Goal: Find specific page/section: Find specific page/section

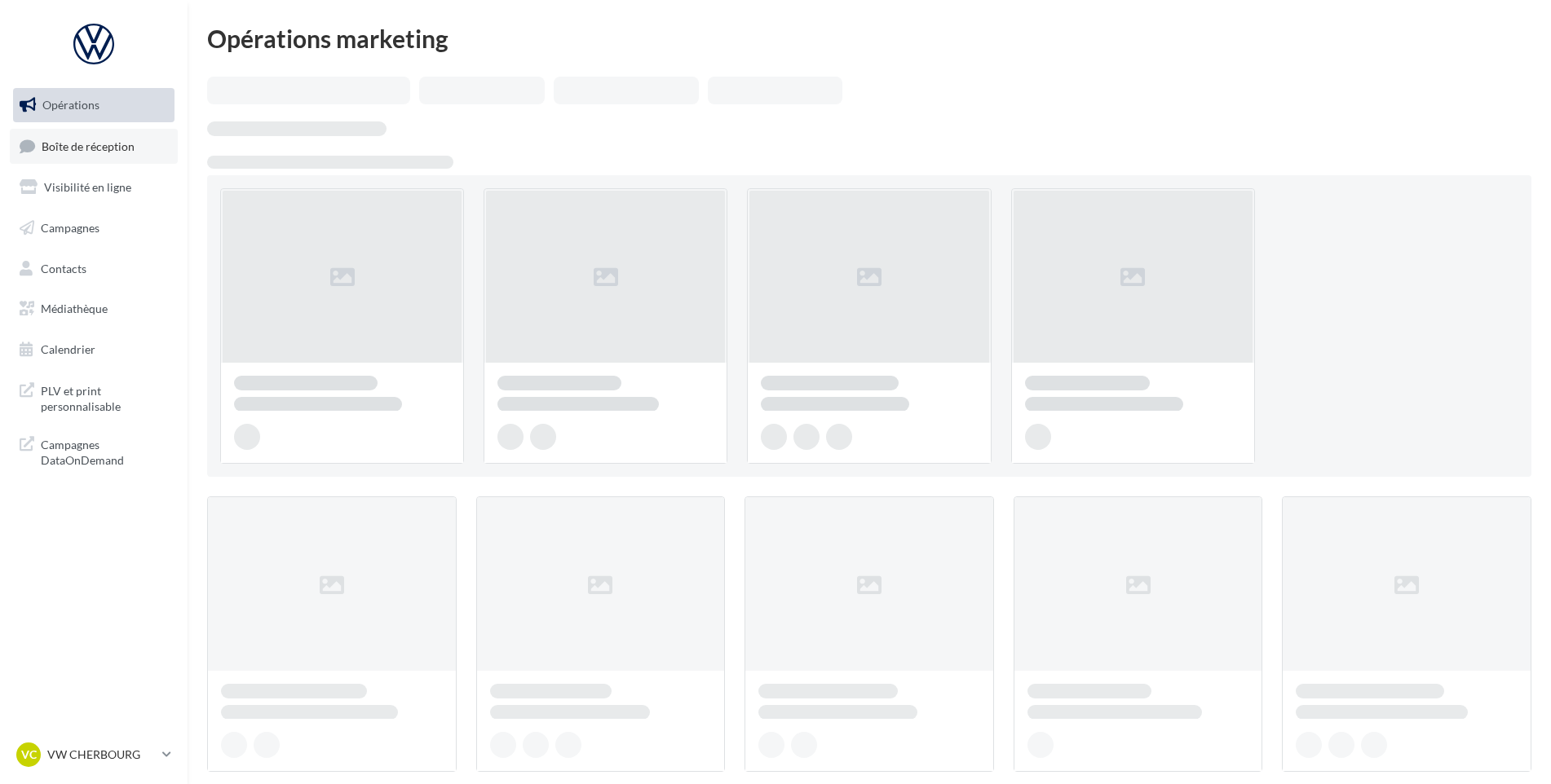
click at [125, 132] on link "Boîte de réception" at bounding box center [93, 146] width 168 height 35
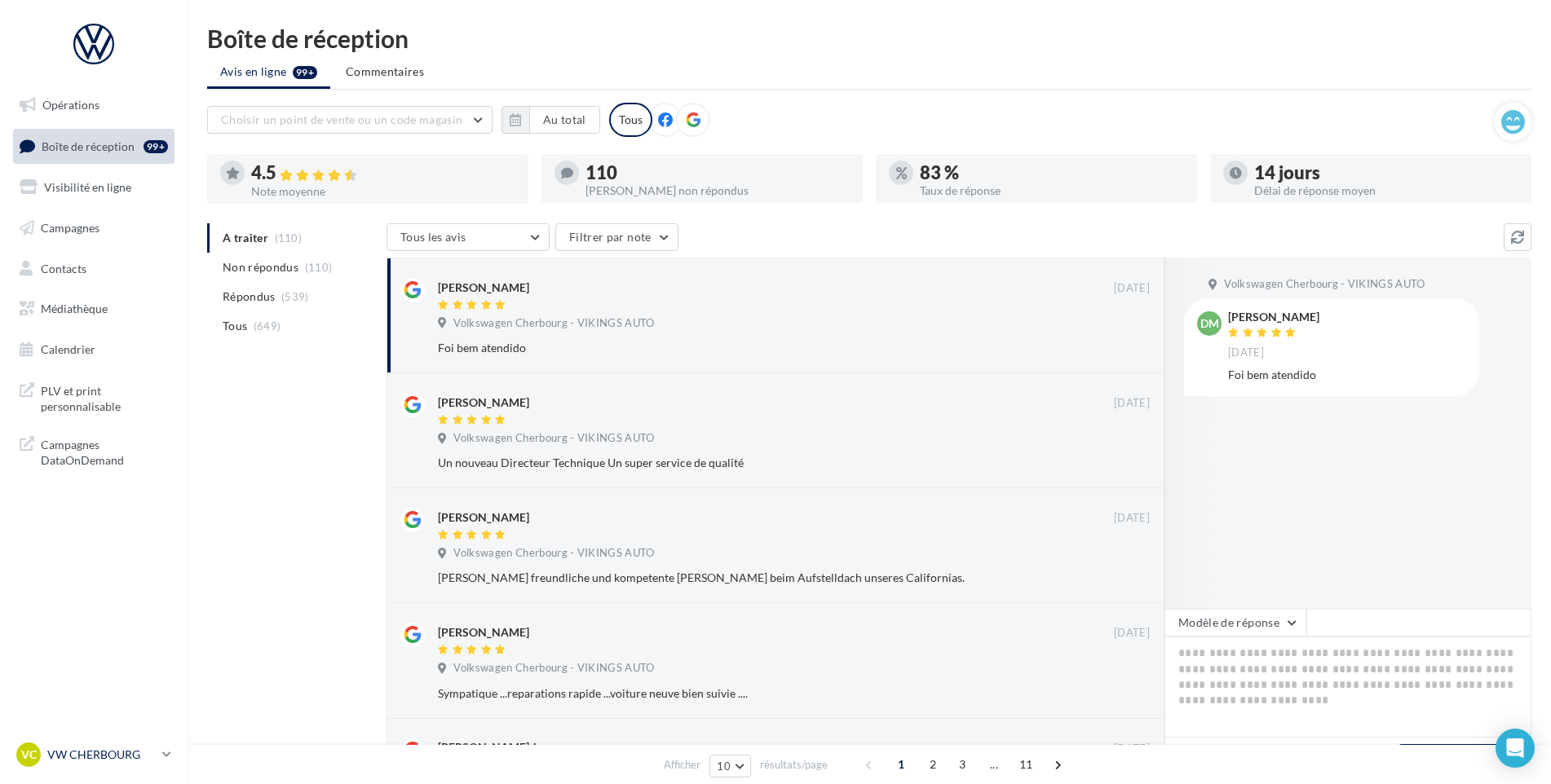
drag, startPoint x: 114, startPoint y: 733, endPoint x: 111, endPoint y: 741, distance: 8.5
click at [114, 738] on nav "Opérations Boîte de réception 99+ Visibilité en ligne Campagnes Contacts Médiat…" at bounding box center [94, 392] width 188 height 784
drag, startPoint x: 111, startPoint y: 741, endPoint x: 106, endPoint y: 750, distance: 10.3
click at [106, 750] on p "VW CHERBOURG" at bounding box center [102, 755] width 108 height 16
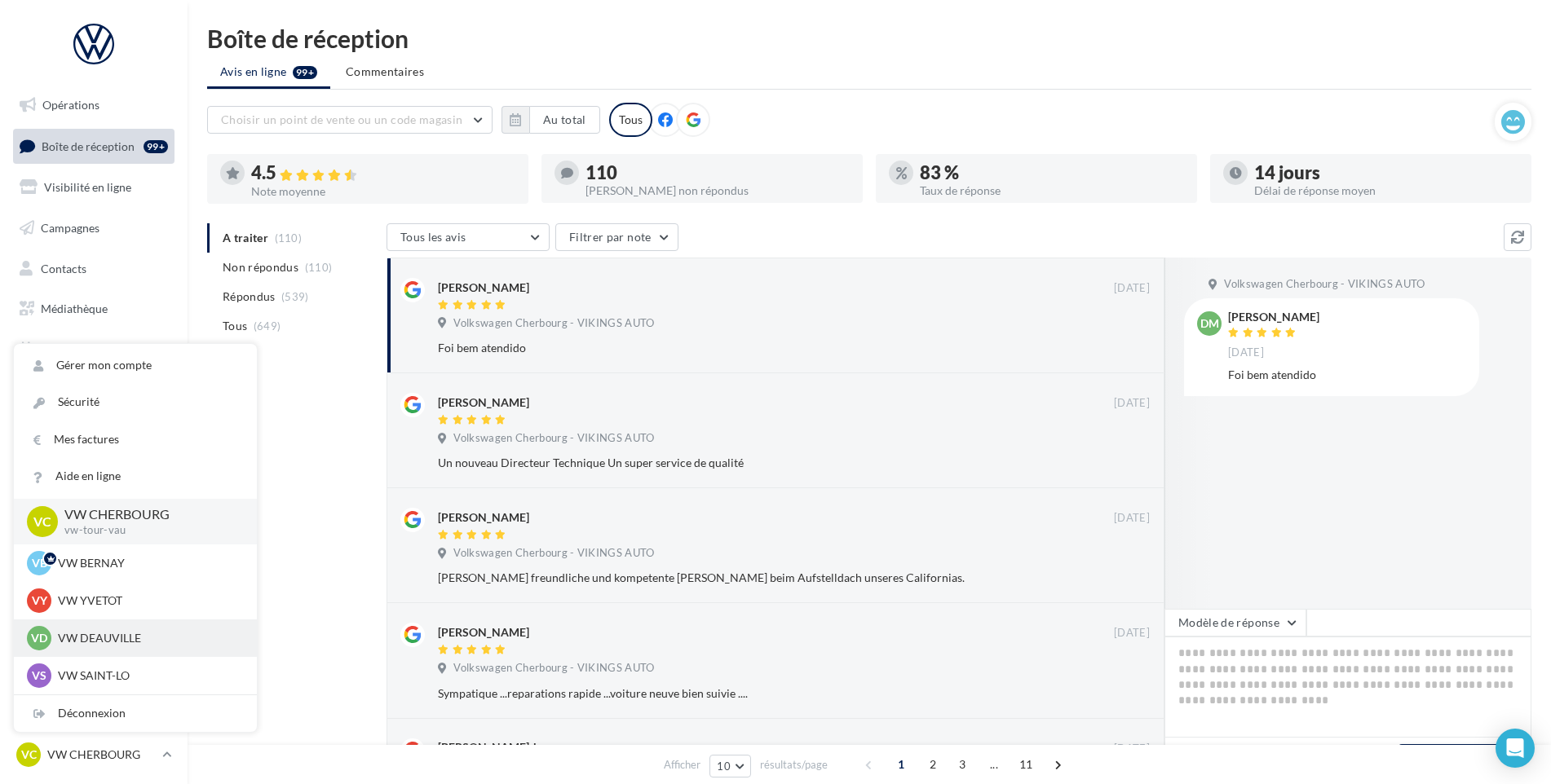
click at [143, 642] on p "VW DEAUVILLE" at bounding box center [147, 638] width 179 height 16
